Goal: Task Accomplishment & Management: Manage account settings

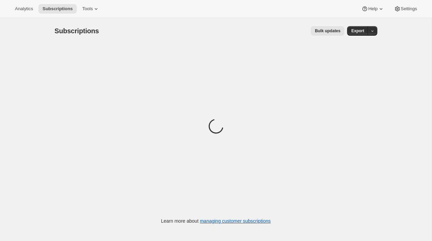
click at [328, 31] on span "Bulk updates" at bounding box center [327, 30] width 25 height 5
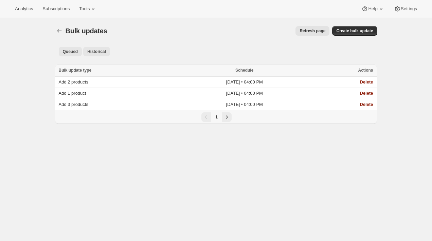
click at [95, 51] on span "Historical" at bounding box center [96, 51] width 19 height 5
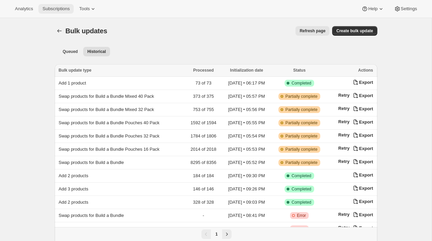
click at [65, 7] on span "Subscriptions" at bounding box center [55, 8] width 27 height 5
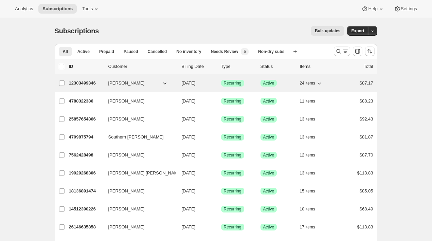
click at [119, 84] on span "[PERSON_NAME]" at bounding box center [126, 83] width 36 height 7
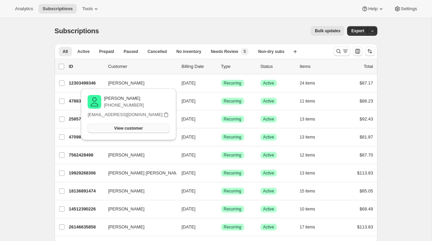
click at [141, 128] on span "View customer" at bounding box center [128, 128] width 29 height 5
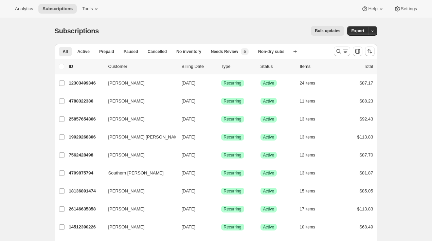
click at [125, 39] on div "Subscriptions. This page is ready Subscriptions Bulk updates More actions Bulk …" at bounding box center [216, 31] width 322 height 26
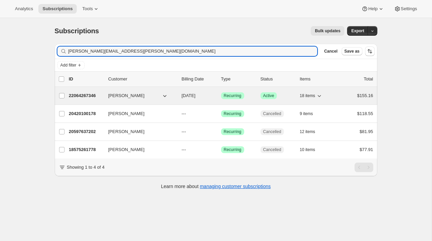
type input "[PERSON_NAME][EMAIL_ADDRESS][PERSON_NAME][DOMAIN_NAME]"
click at [86, 96] on p "22064267346" at bounding box center [86, 95] width 34 height 7
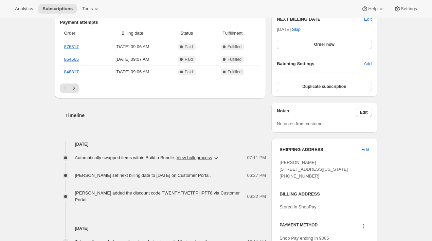
scroll to position [186, 0]
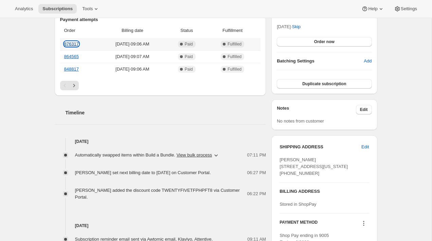
click at [70, 44] on link "876317" at bounding box center [71, 43] width 15 height 5
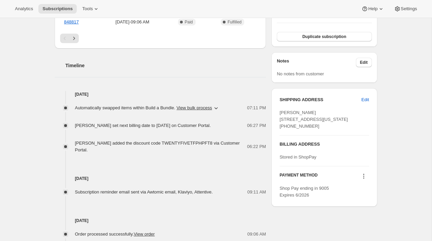
scroll to position [240, 0]
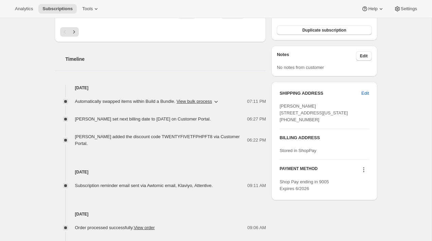
click at [218, 101] on icon "button" at bounding box center [216, 102] width 3 height 2
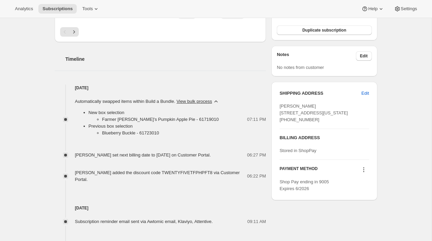
click at [219, 101] on icon "button" at bounding box center [215, 101] width 7 height 7
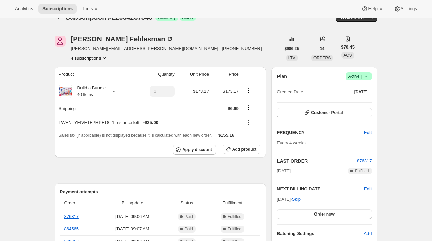
scroll to position [0, 0]
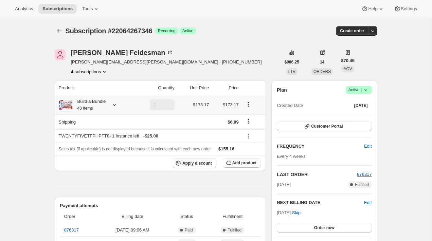
click at [97, 106] on div "Build a Bundle 40 Items" at bounding box center [89, 105] width 34 height 14
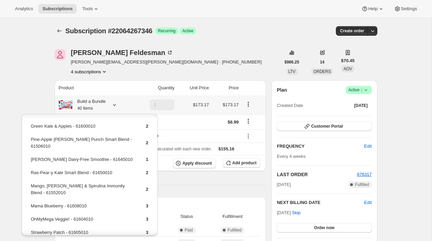
scroll to position [180, 0]
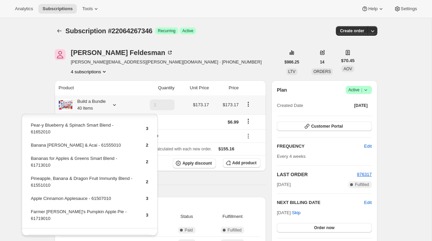
click at [90, 236] on span "Edit box" at bounding box center [89, 238] width 16 height 5
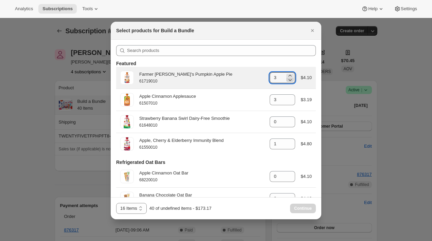
click at [291, 80] on icon ":re7:" at bounding box center [289, 79] width 7 height 7
type input "2"
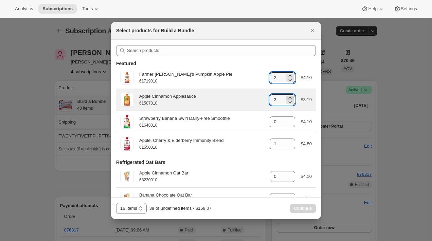
click at [290, 97] on icon ":re7:" at bounding box center [290, 98] width 3 height 2
type input "4"
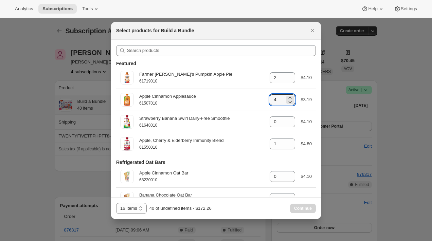
click at [97, 191] on div at bounding box center [216, 120] width 432 height 241
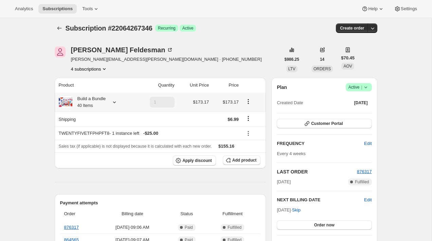
scroll to position [0, 0]
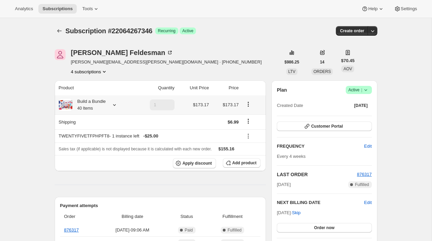
click at [101, 105] on div "Build a Bundle 40 Items" at bounding box center [89, 105] width 34 height 14
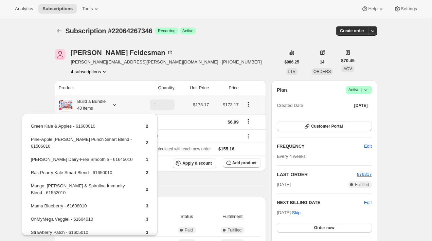
scroll to position [180, 0]
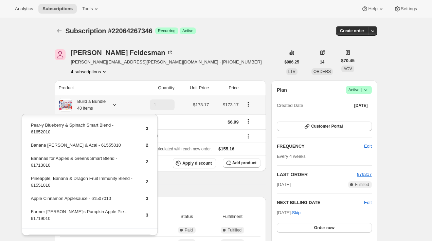
click at [101, 234] on button "Edit box" at bounding box center [89, 239] width 124 height 10
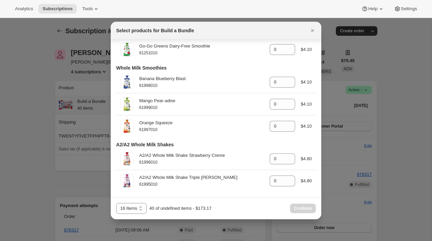
scroll to position [1203, 0]
click at [132, 205] on select "16 Items 24 Items 32 Items 40 Items" at bounding box center [131, 208] width 31 height 11
select select "gid://shopify/ProductVariant/42117741445202"
click at [308, 207] on span "Continue" at bounding box center [303, 208] width 18 height 5
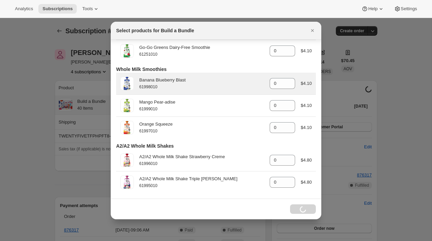
select select "gid://shopify/ProductVariant/42117741445202"
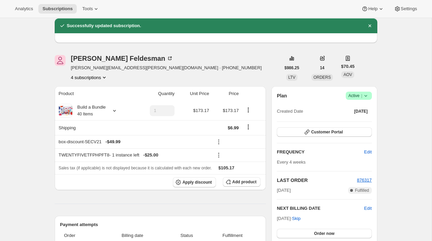
scroll to position [0, 0]
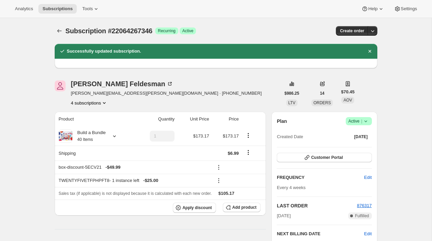
click at [240, 91] on div "[PERSON_NAME] [PERSON_NAME][EMAIL_ADDRESS][PERSON_NAME][DOMAIN_NAME] · [PHONE_N…" at bounding box center [168, 93] width 226 height 26
click at [64, 9] on span "Subscriptions" at bounding box center [57, 8] width 30 height 5
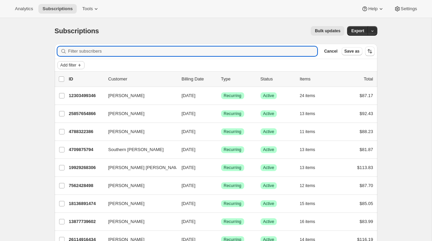
click at [64, 64] on span "Add filter" at bounding box center [68, 64] width 16 height 5
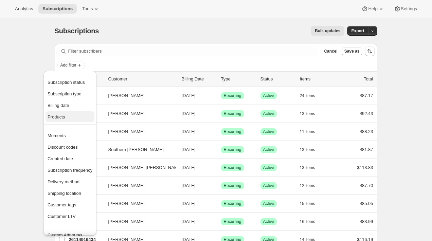
click at [73, 117] on span "Products" at bounding box center [70, 117] width 45 height 7
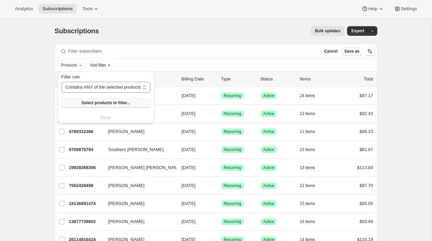
click at [123, 104] on span "Select products to filter..." at bounding box center [105, 102] width 49 height 5
